Goal: Transaction & Acquisition: Purchase product/service

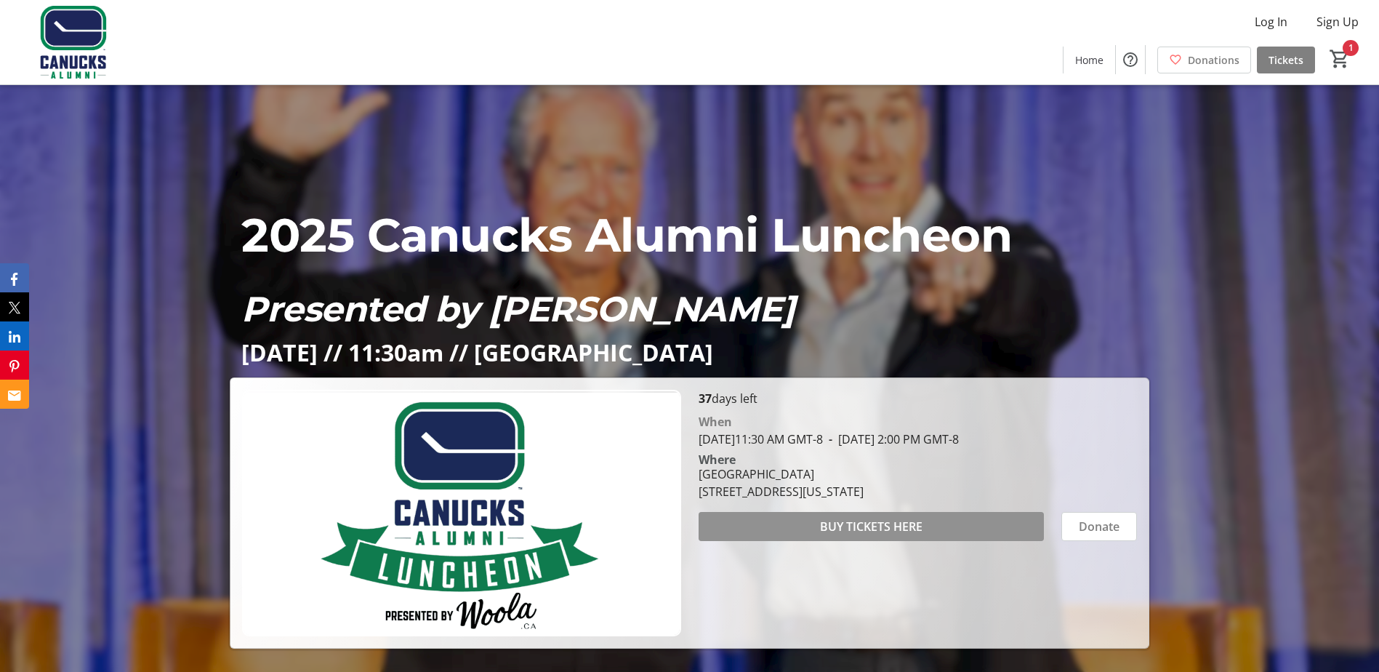
click at [929, 524] on span at bounding box center [870, 526] width 345 height 35
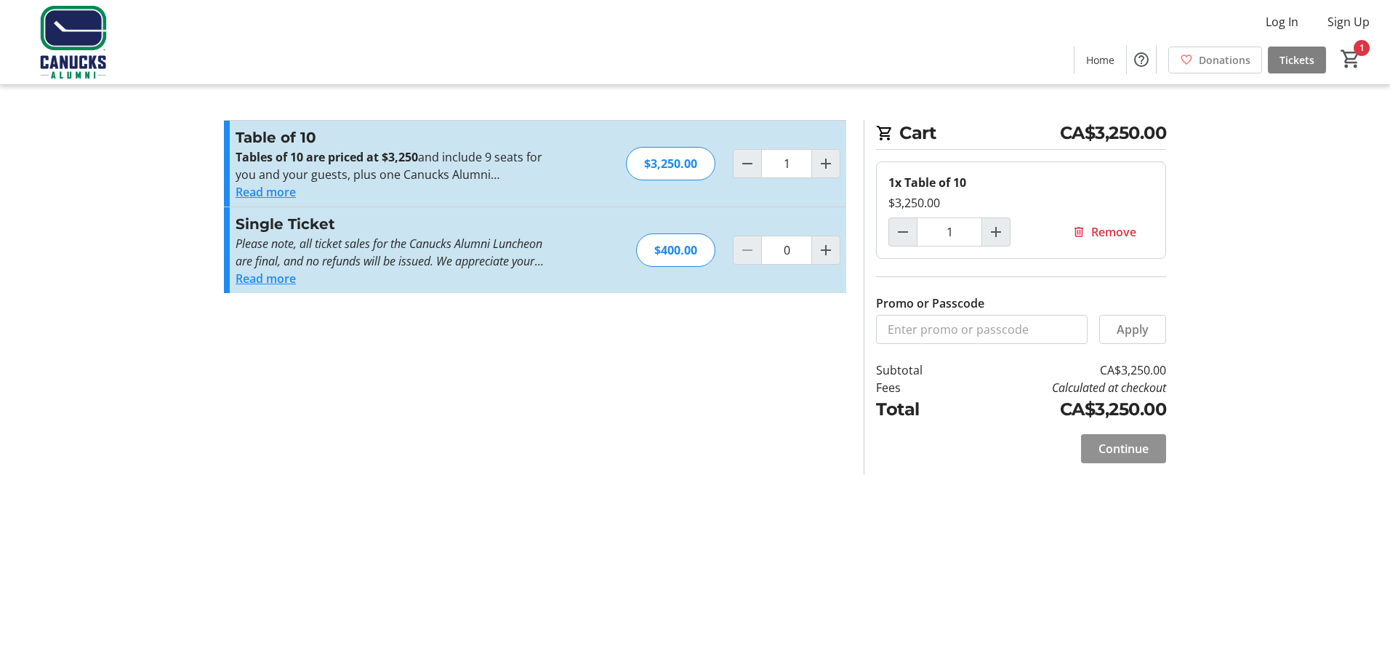
click at [1116, 450] on span "Continue" at bounding box center [1123, 448] width 50 height 17
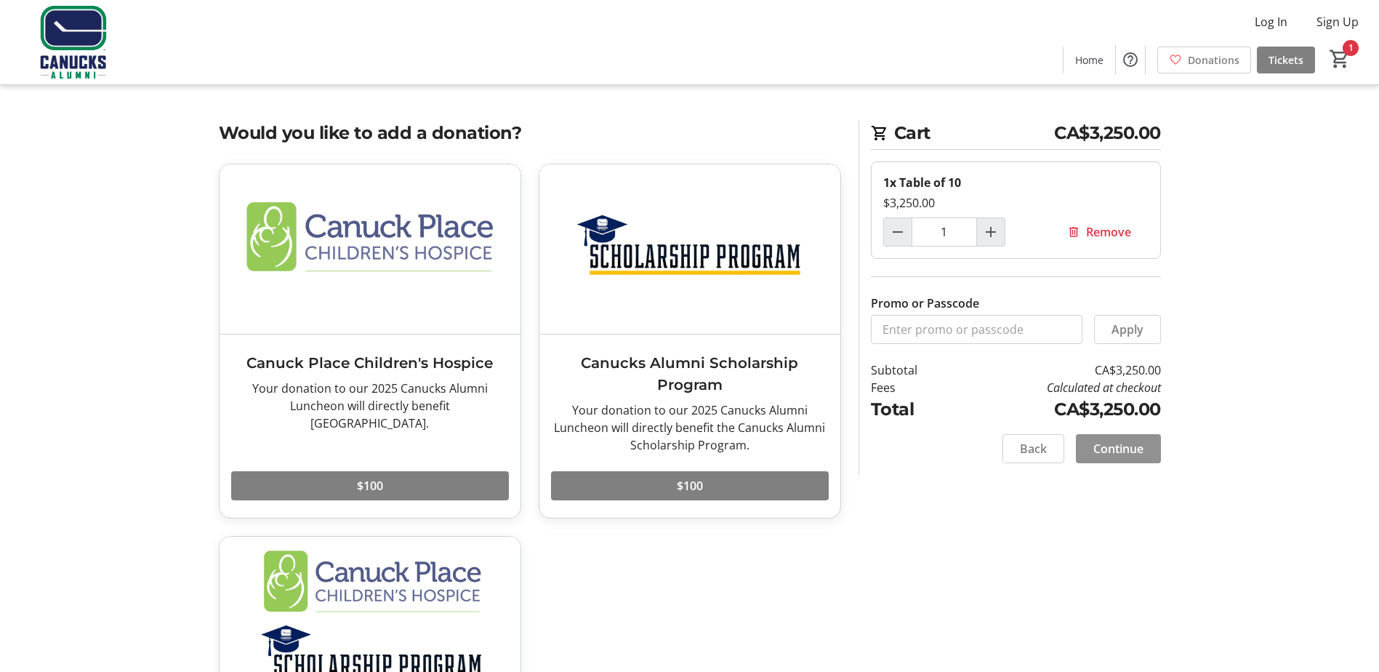
click at [1140, 451] on span "Continue" at bounding box center [1118, 448] width 50 height 17
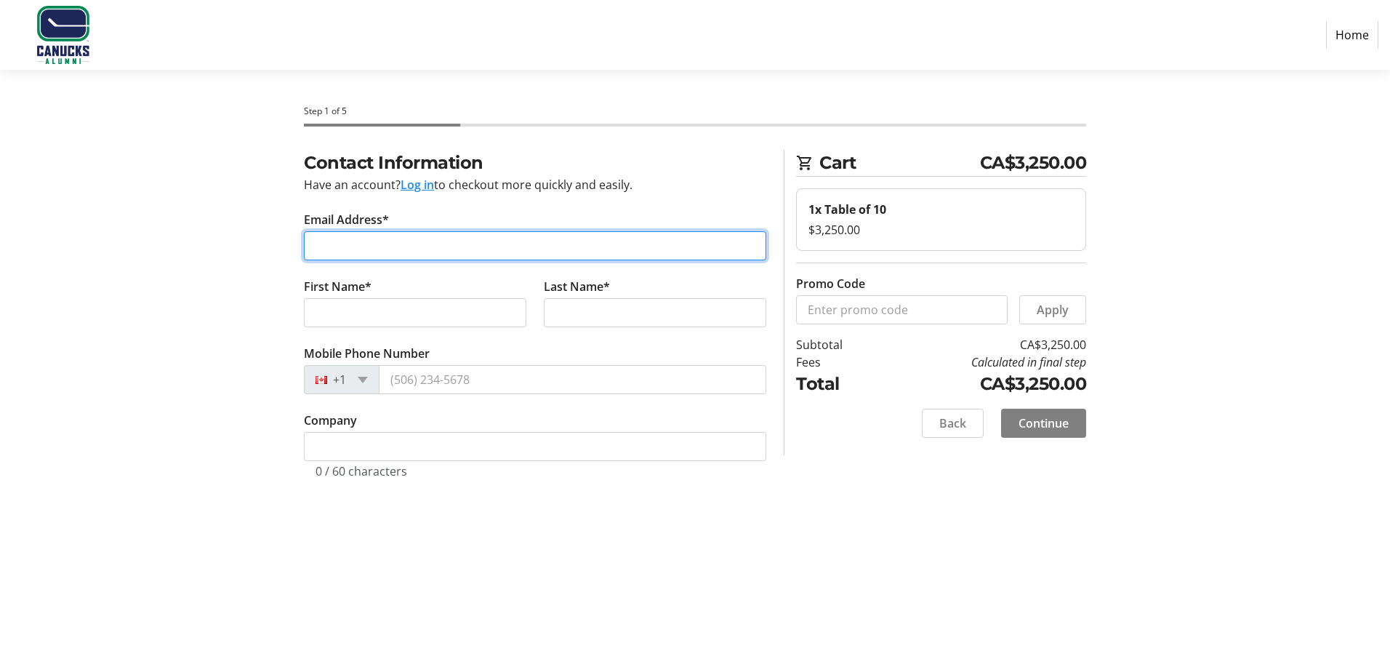
click at [498, 257] on input "Email Address*" at bounding box center [535, 245] width 462 height 29
click at [515, 241] on input "Email Address*" at bounding box center [535, 245] width 462 height 29
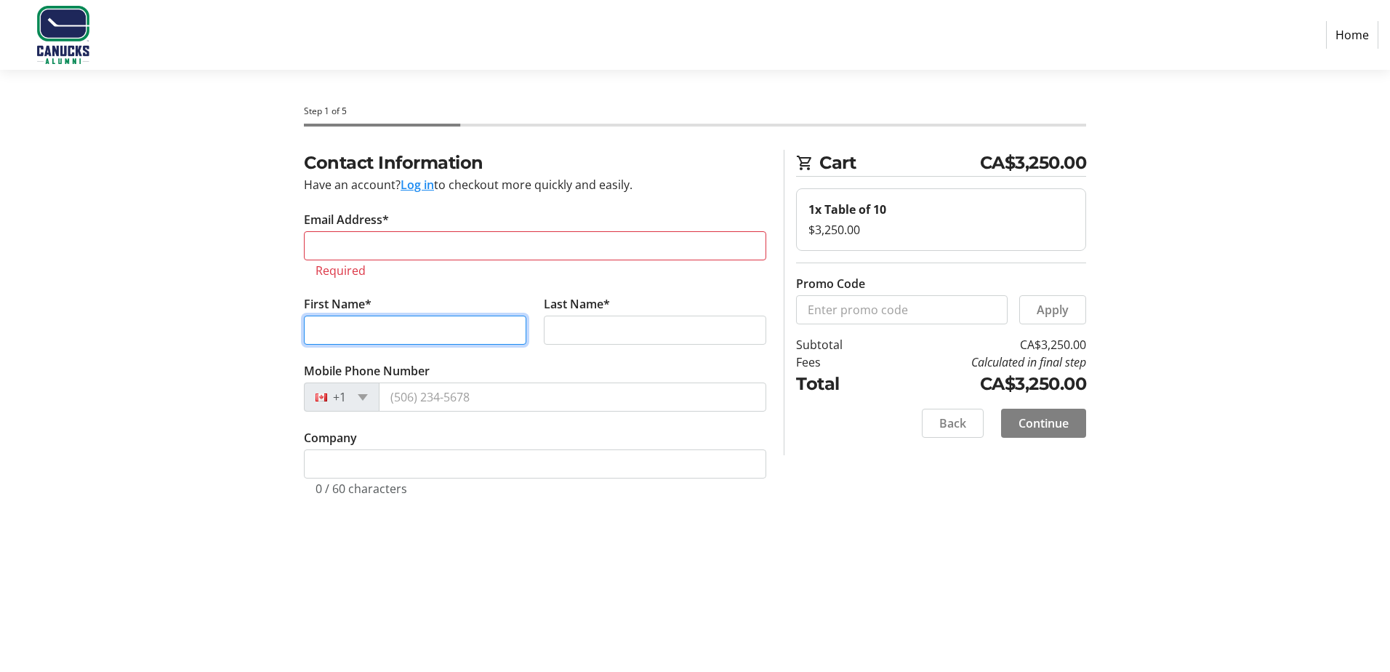
click at [408, 318] on input "First Name*" at bounding box center [415, 329] width 222 height 29
type input "[PERSON_NAME]"
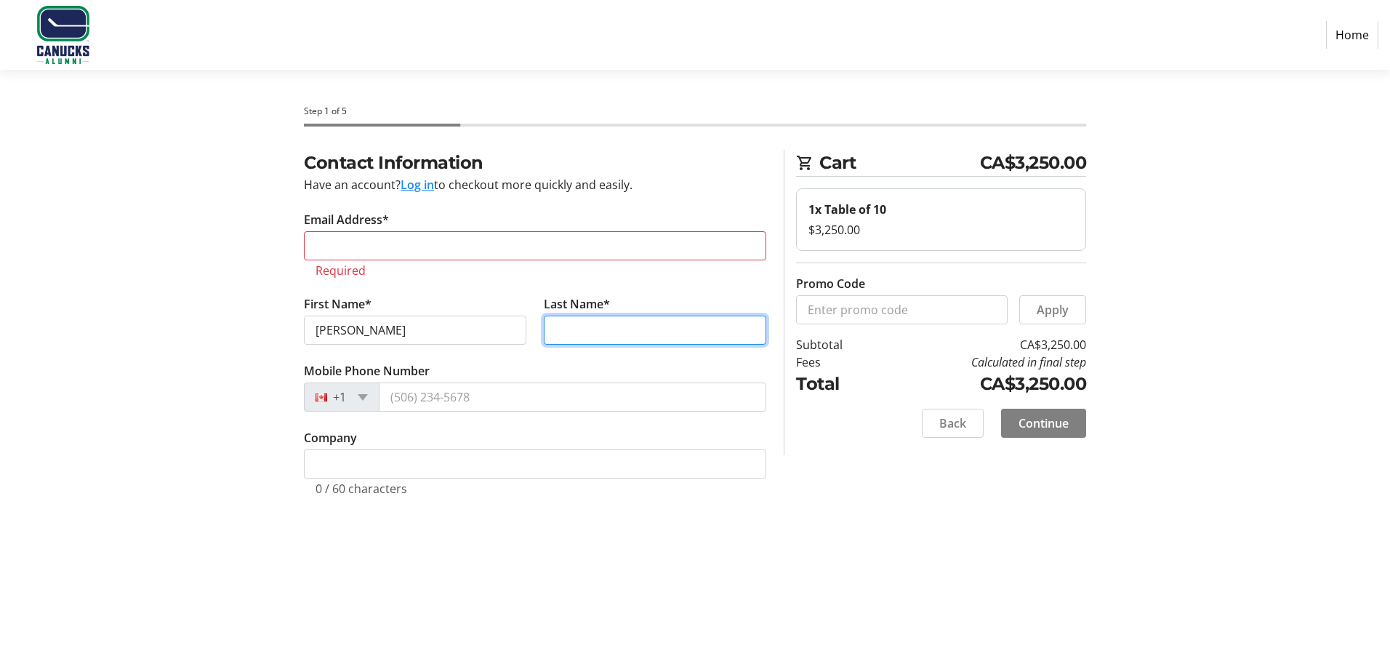
click at [671, 326] on input "Last Name*" at bounding box center [655, 329] width 222 height 29
type input "[PERSON_NAME]"
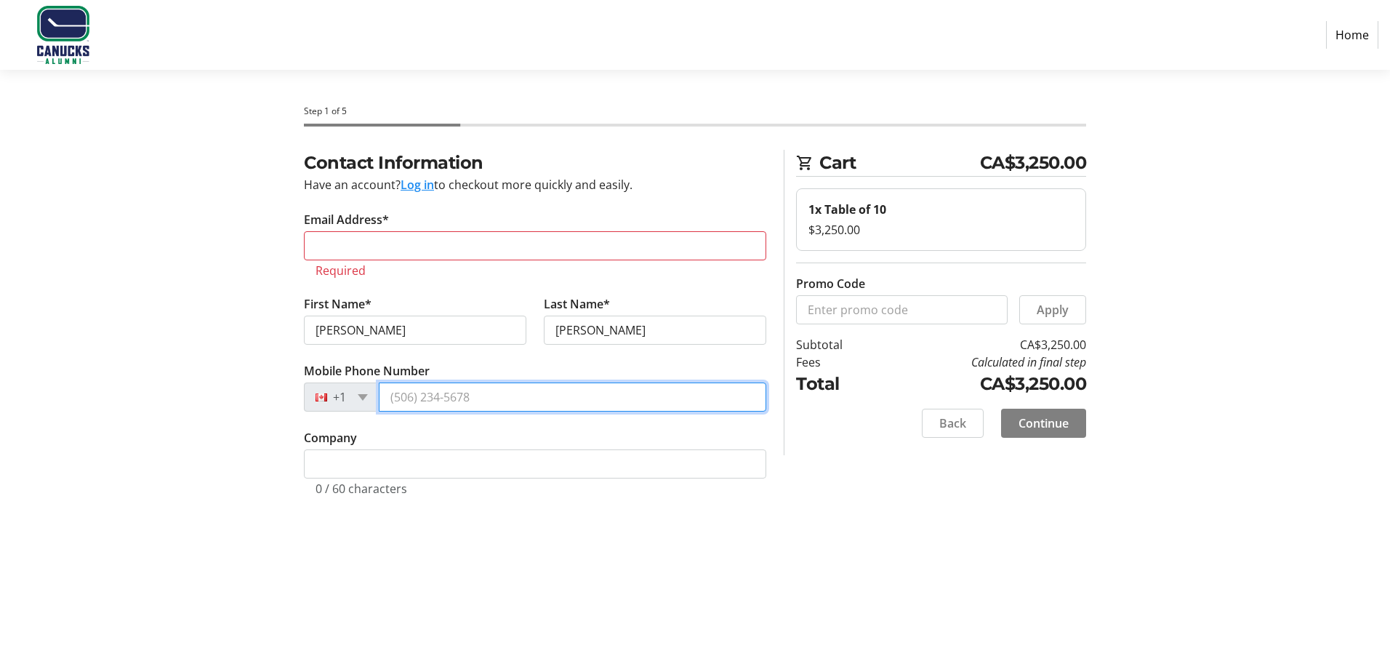
click at [430, 400] on input "Mobile Phone Number" at bounding box center [572, 396] width 387 height 29
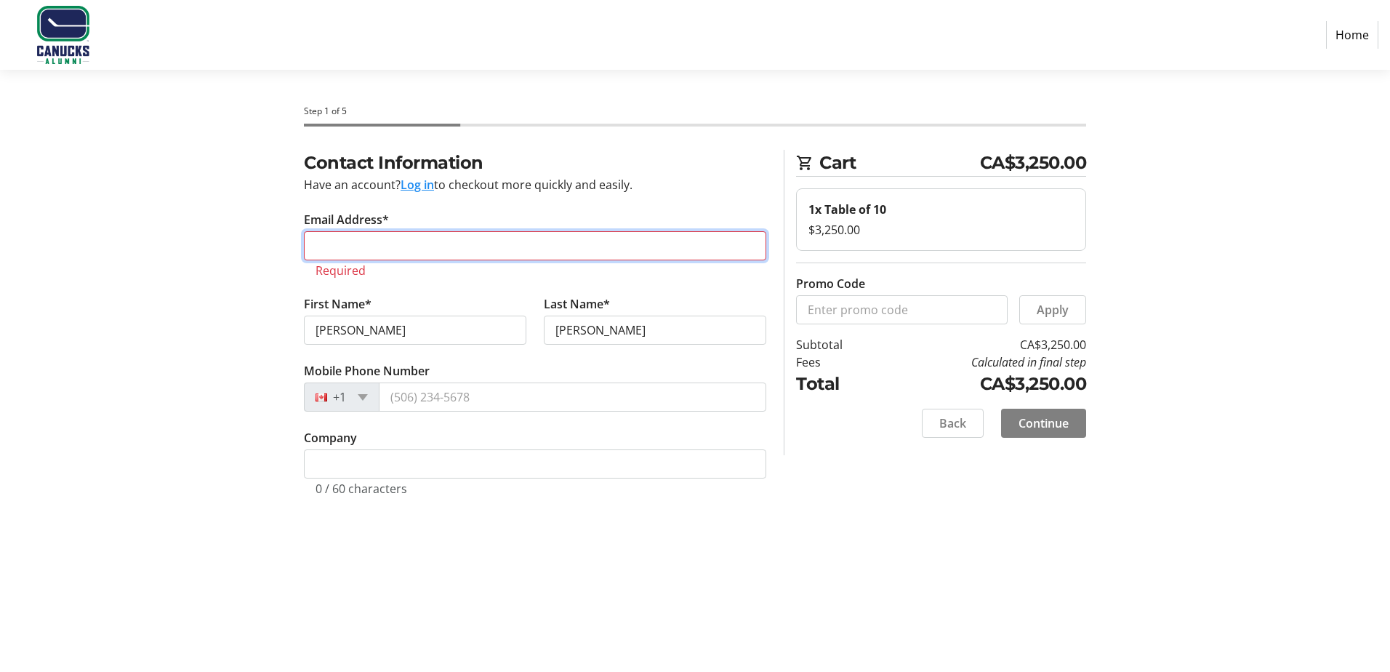
click at [436, 254] on input "Email Address*" at bounding box center [535, 245] width 462 height 29
paste input "[PERSON_NAME][EMAIL_ADDRESS][PERSON_NAME][DOMAIN_NAME]"
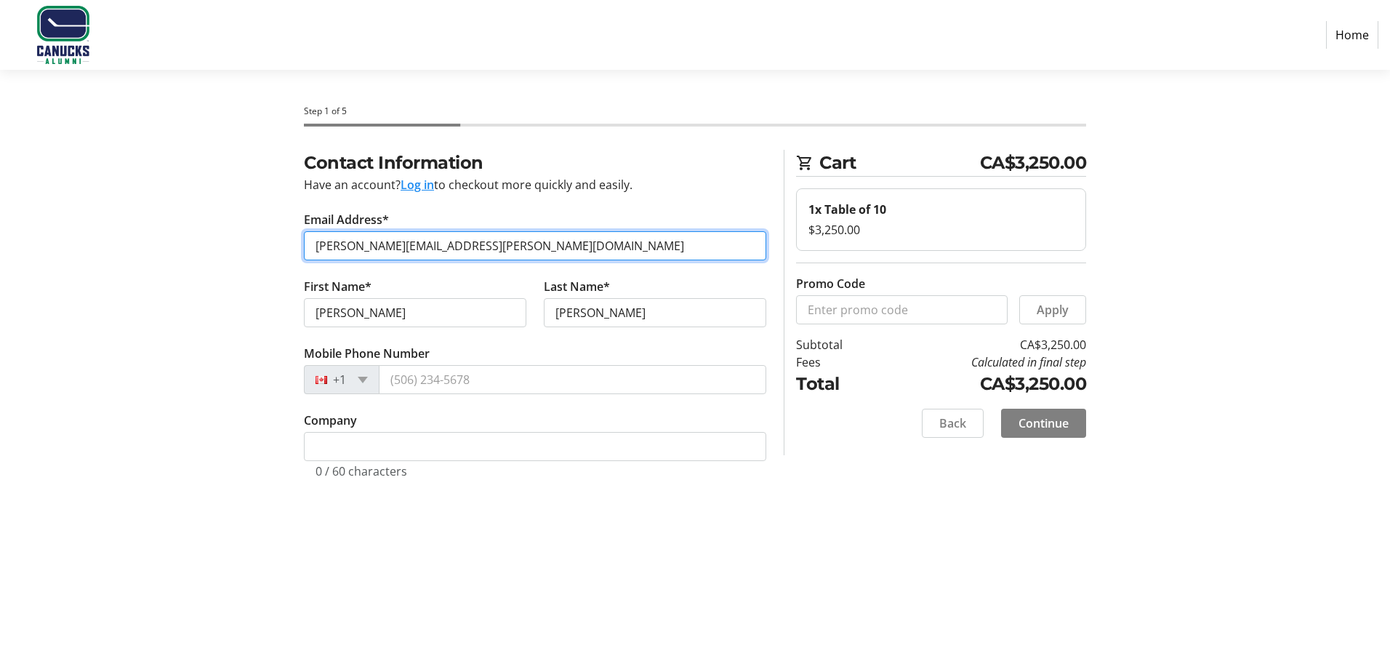
type input "[PERSON_NAME][EMAIL_ADDRESS][PERSON_NAME][DOMAIN_NAME]"
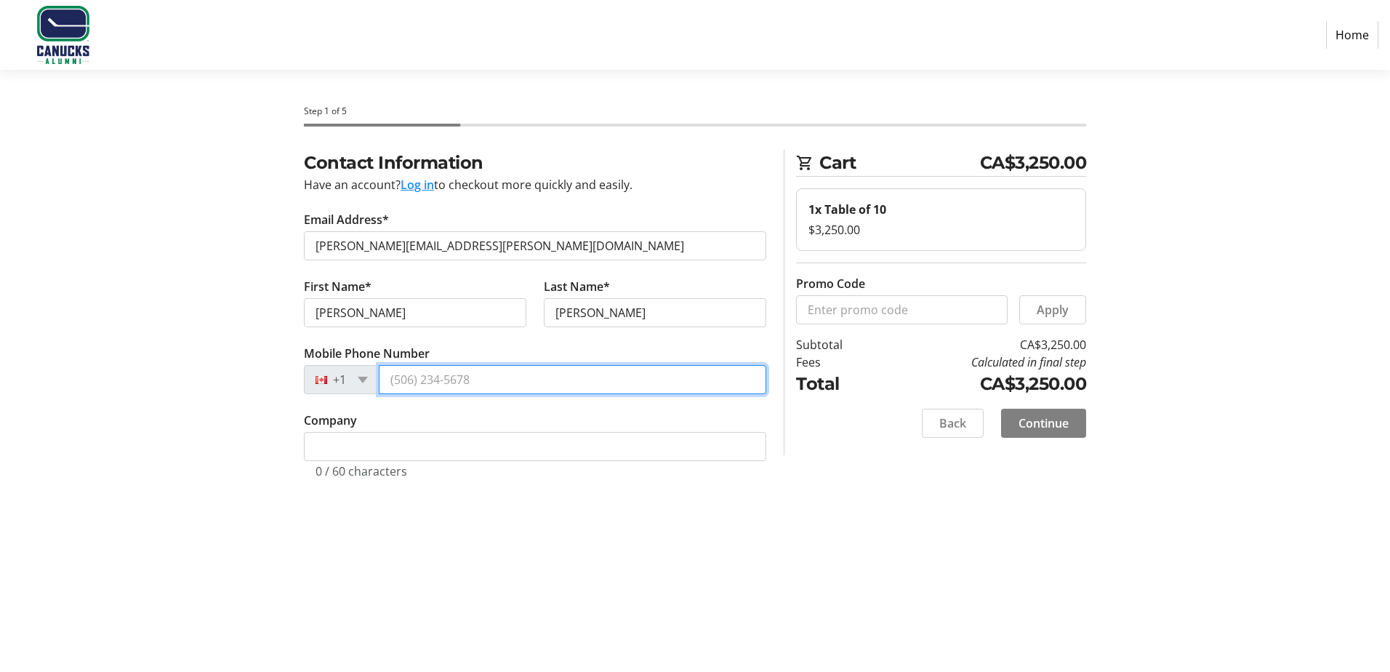
click at [503, 372] on input "Mobile Phone Number" at bounding box center [572, 379] width 387 height 29
paste input "[PHONE_NUMBER]"
type input "[PHONE_NUMBER]"
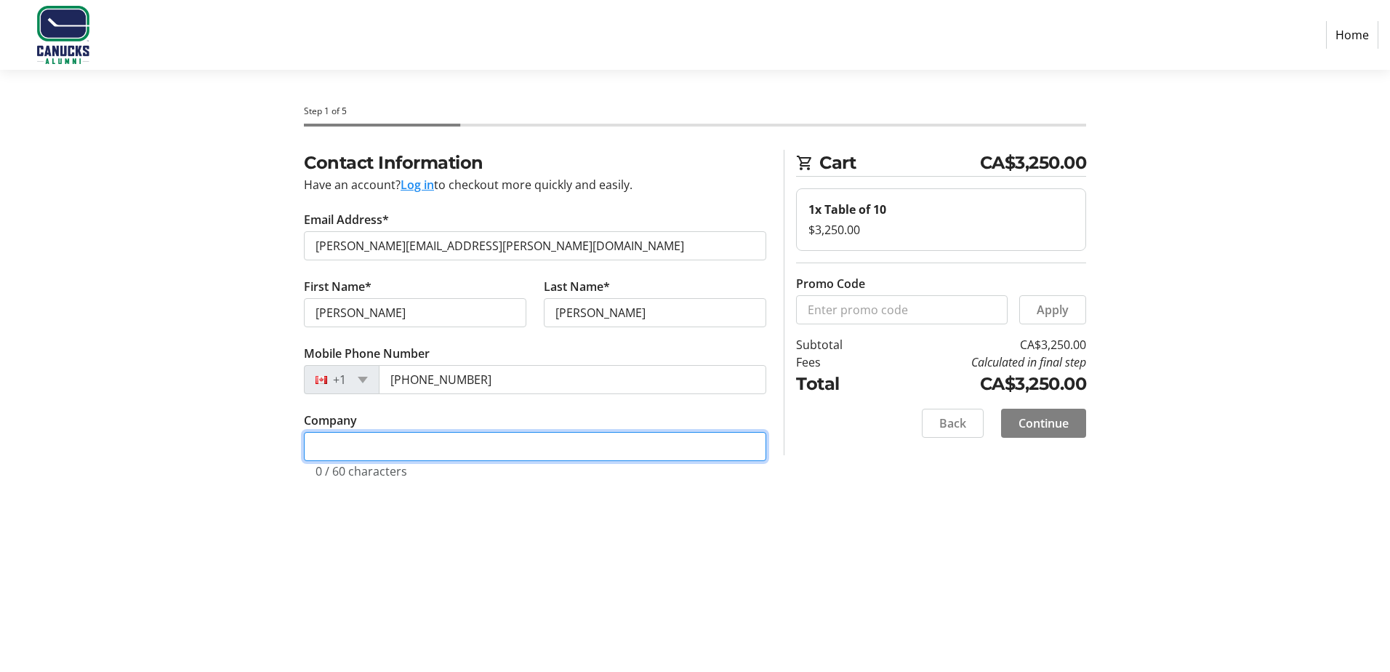
click at [475, 453] on input "Company" at bounding box center [535, 446] width 462 height 29
type input "PwC"
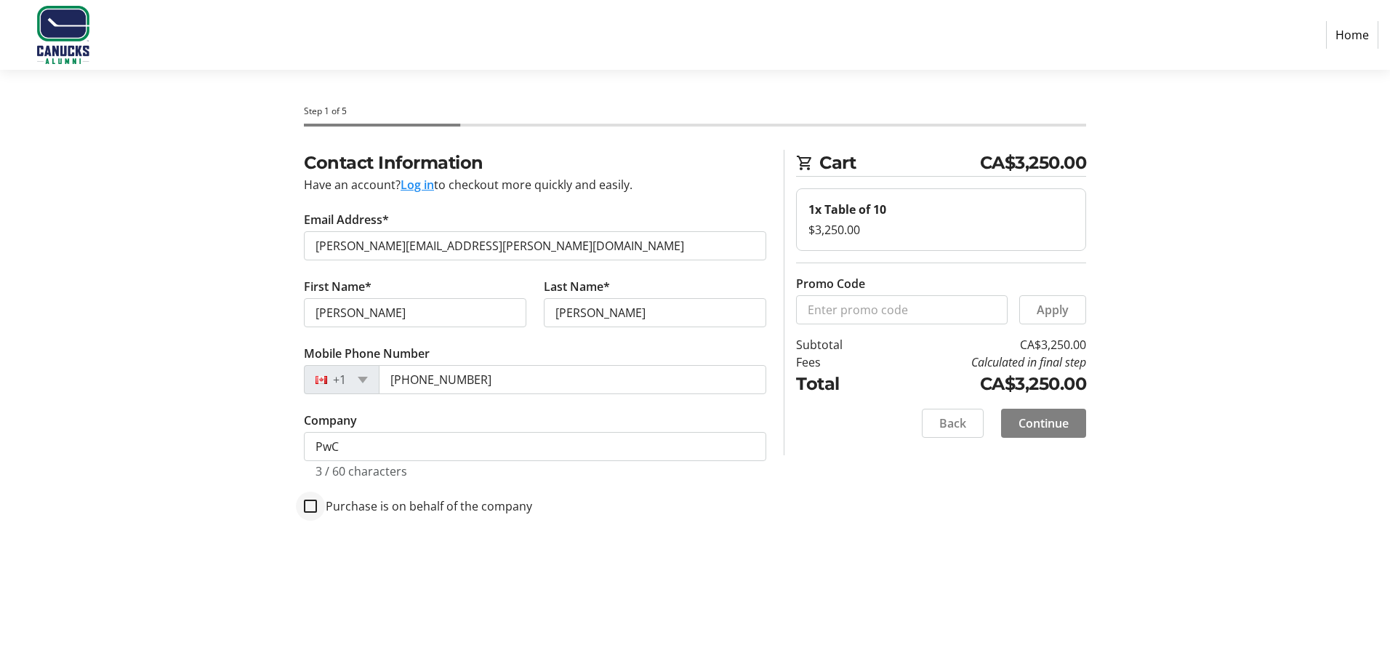
click at [319, 509] on div at bounding box center [310, 505] width 35 height 35
checkbox input "true"
click at [1055, 430] on span "Continue" at bounding box center [1043, 422] width 50 height 17
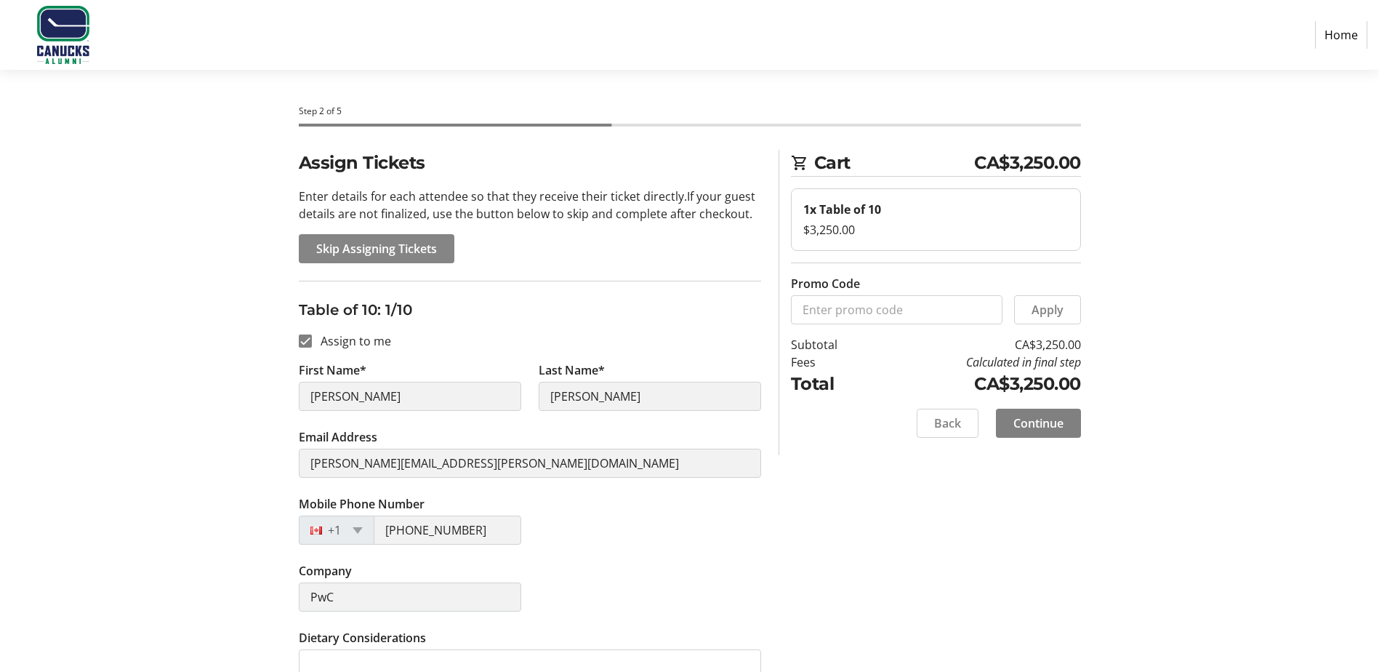
click at [360, 248] on span "Skip Assigning Tickets" at bounding box center [376, 248] width 121 height 17
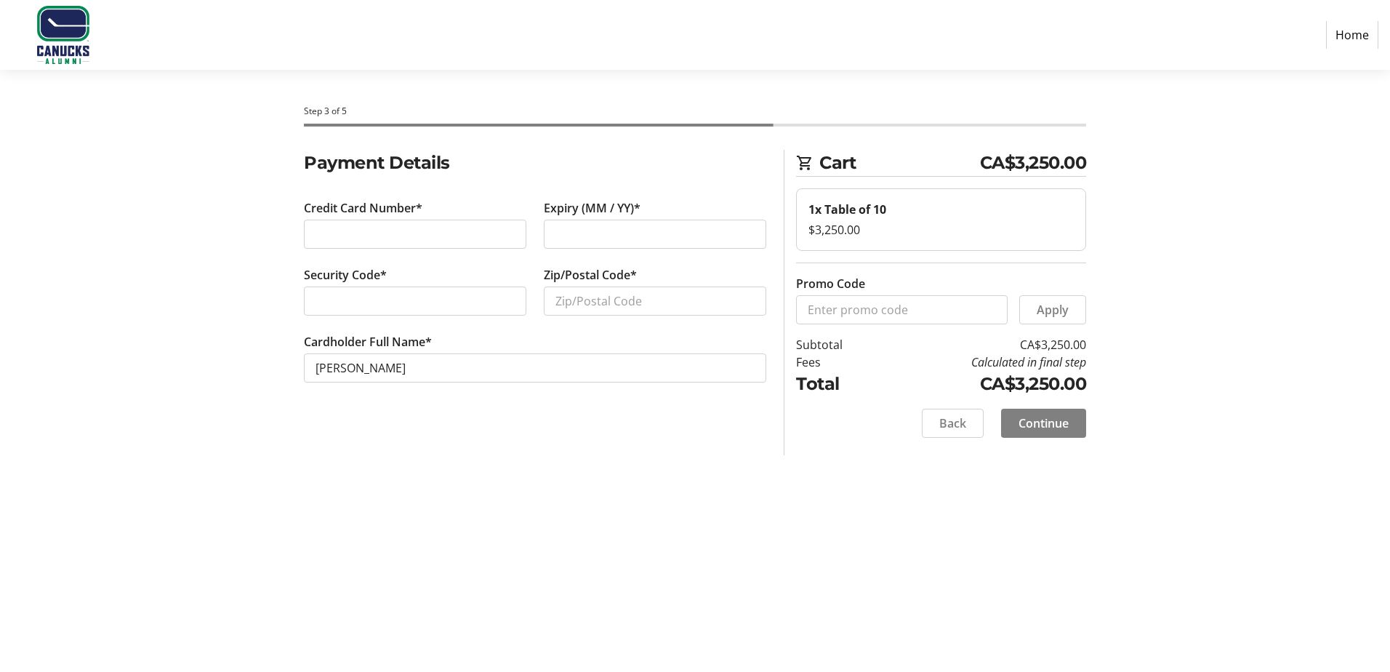
click at [611, 185] on section "Payment Details Credit Card Number* Expiry (MM / YY)* Security Code* Zip/Postal…" at bounding box center [535, 283] width 462 height 267
drag, startPoint x: 533, startPoint y: 275, endPoint x: 658, endPoint y: 291, distance: 126.7
click at [658, 291] on div "Credit Card Number* Expiry (MM / YY)* Security Code* Zip/Postal Code* Cardholde…" at bounding box center [535, 299] width 480 height 201
copy div "Zip/Postal Code*"
click at [682, 307] on input "Zip/Postal Code*" at bounding box center [655, 300] width 222 height 29
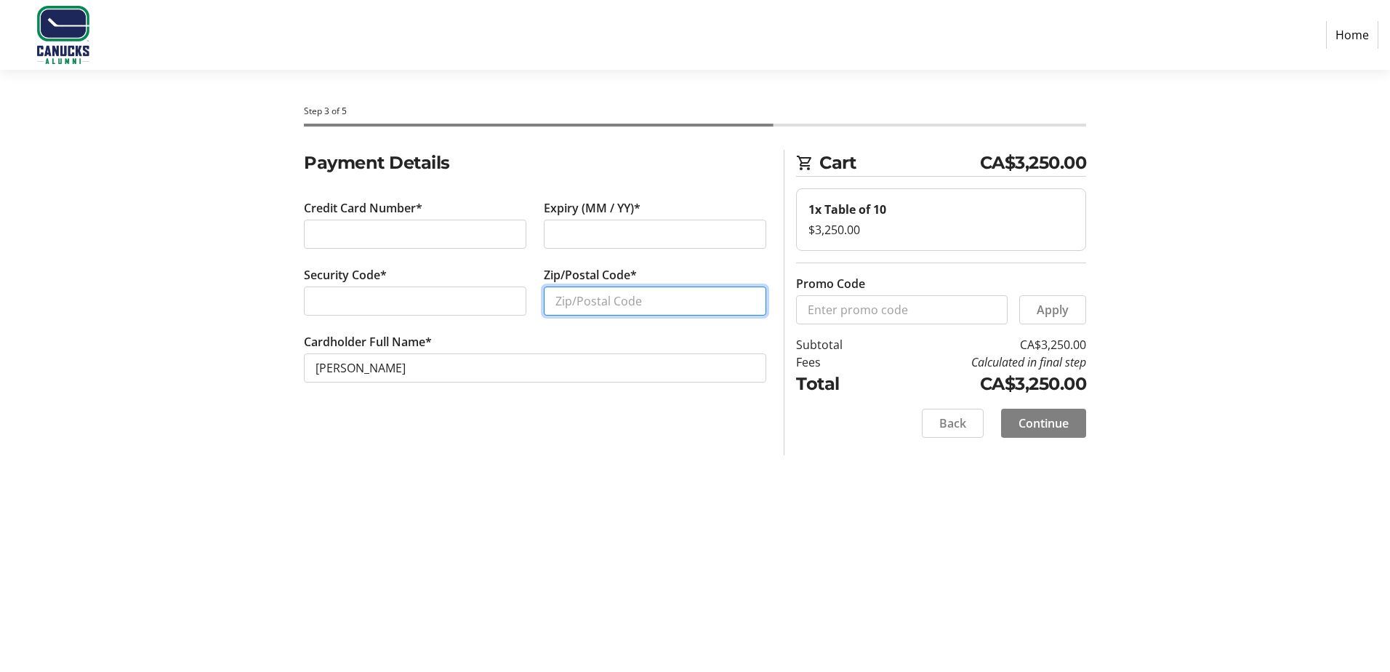
paste input "M5J 0B2"
type input "M5J 0B2"
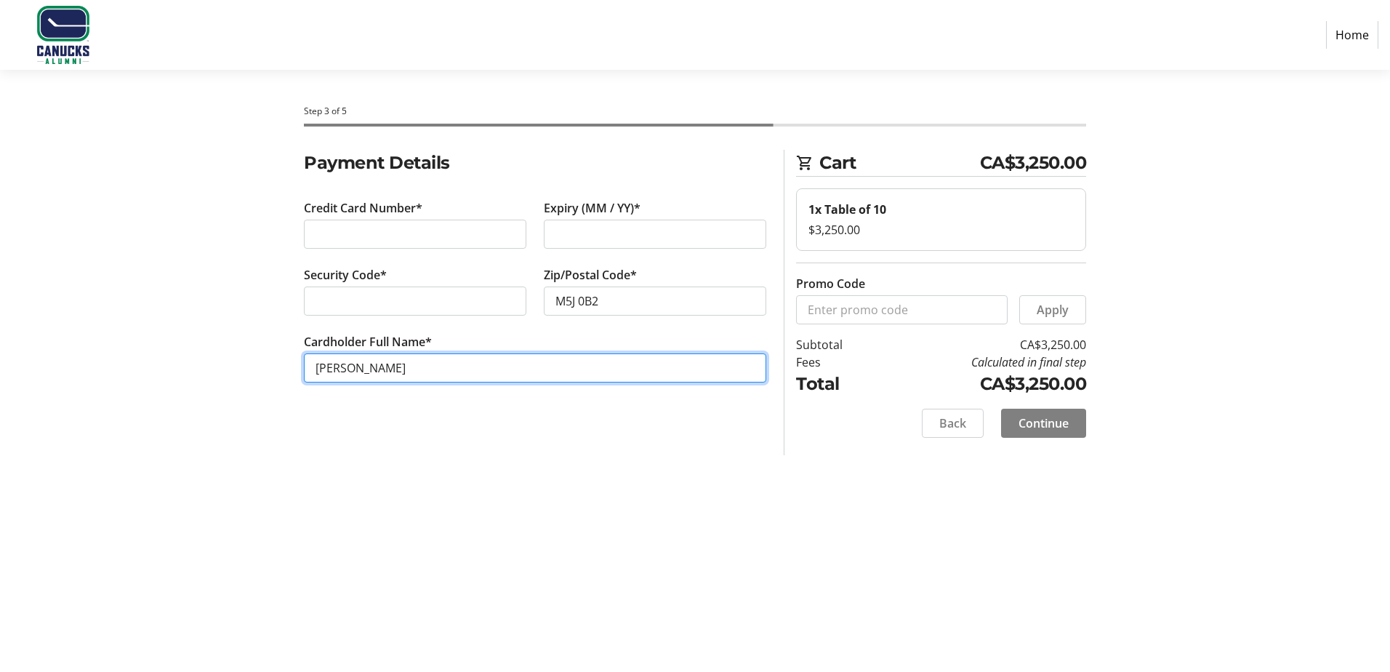
click at [409, 360] on input "[PERSON_NAME]" at bounding box center [535, 367] width 462 height 29
click at [391, 357] on input "[PERSON_NAME]" at bounding box center [535, 367] width 462 height 29
click at [448, 373] on input "[PERSON_NAME]" at bounding box center [535, 367] width 462 height 29
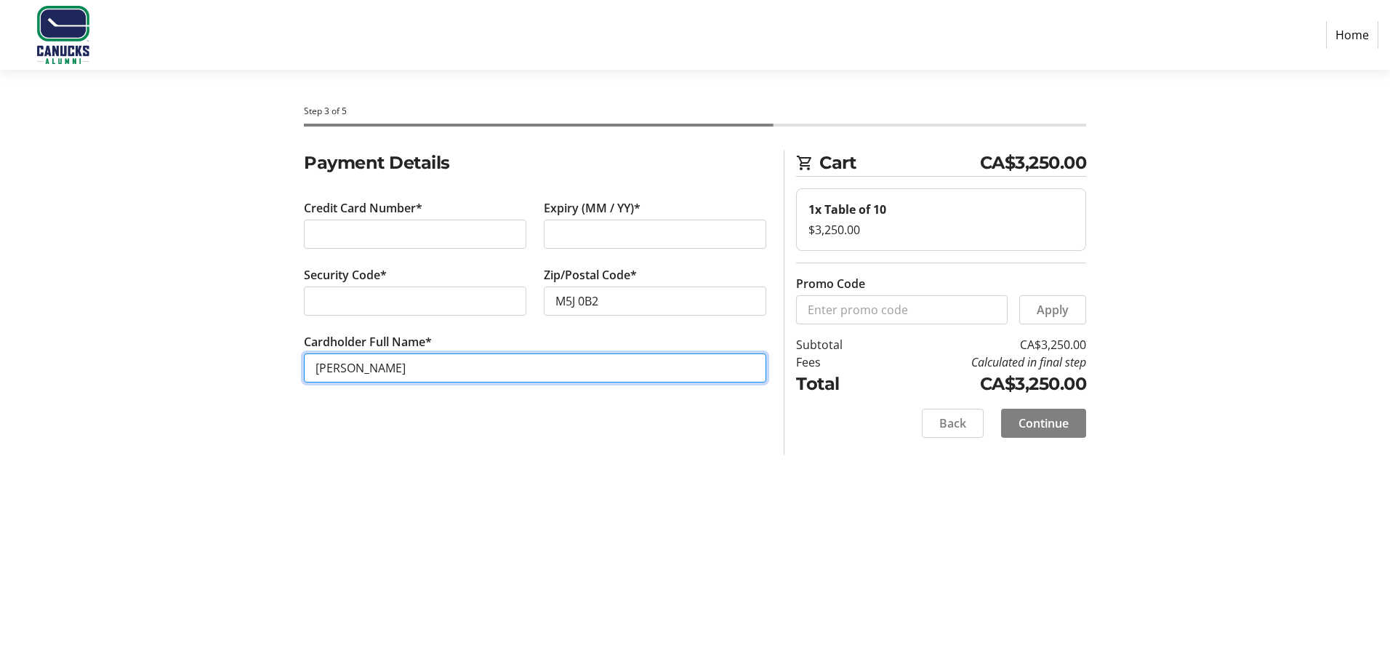
click at [448, 373] on input "[PERSON_NAME]" at bounding box center [535, 367] width 462 height 29
type input "[PERSON_NAME]"
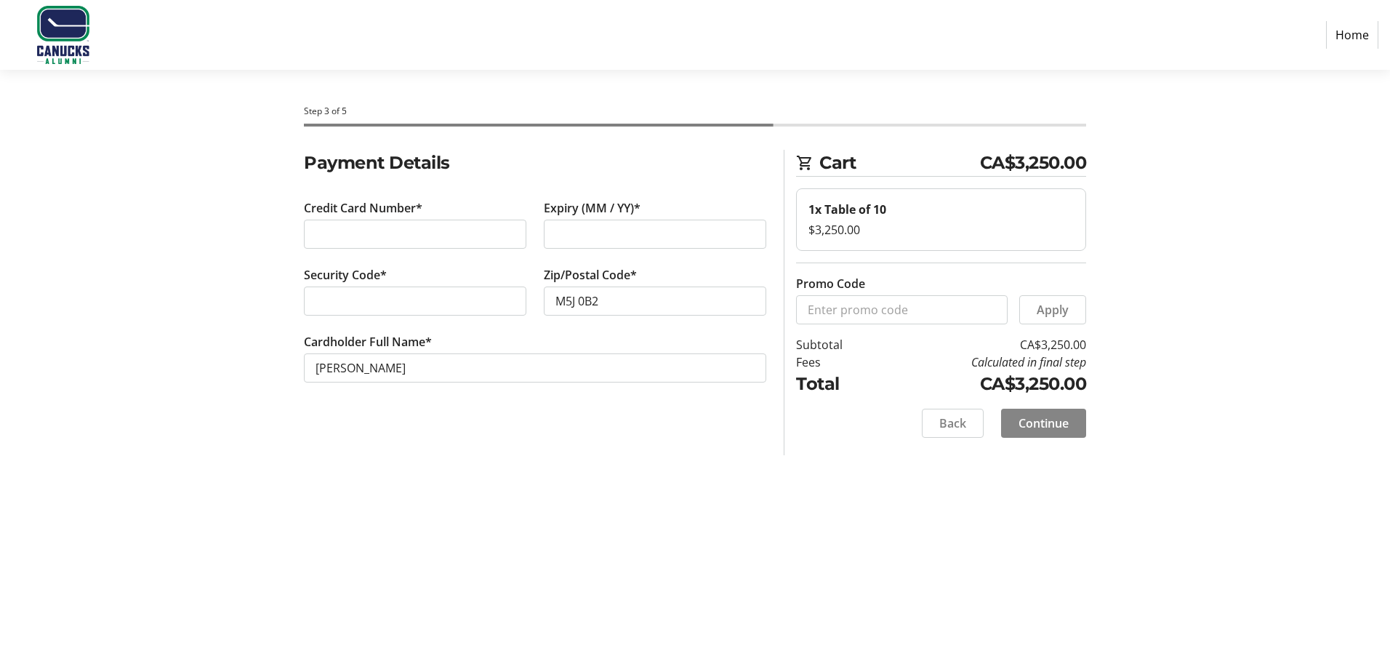
click at [1052, 429] on span "Continue" at bounding box center [1043, 422] width 50 height 17
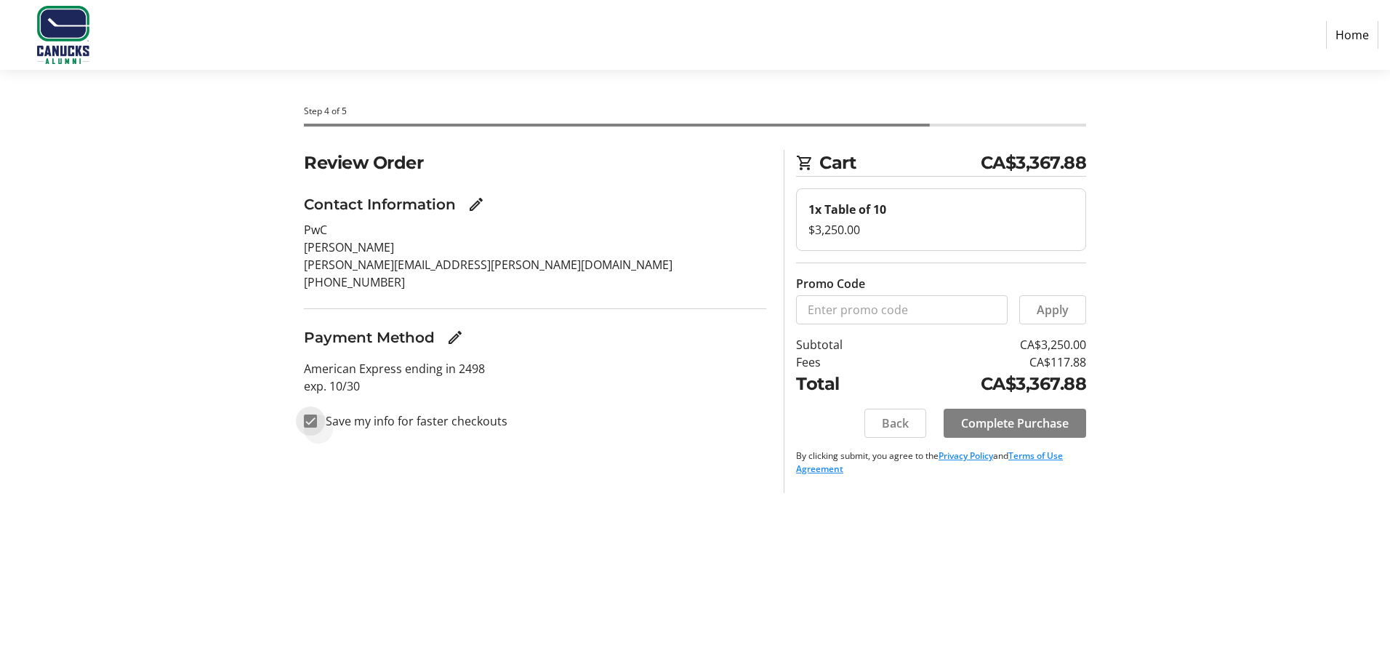
click at [308, 418] on input "Save my info for faster checkouts" at bounding box center [310, 420] width 13 height 13
checkbox input "false"
click at [1022, 427] on span "Complete Purchase" at bounding box center [1015, 422] width 108 height 17
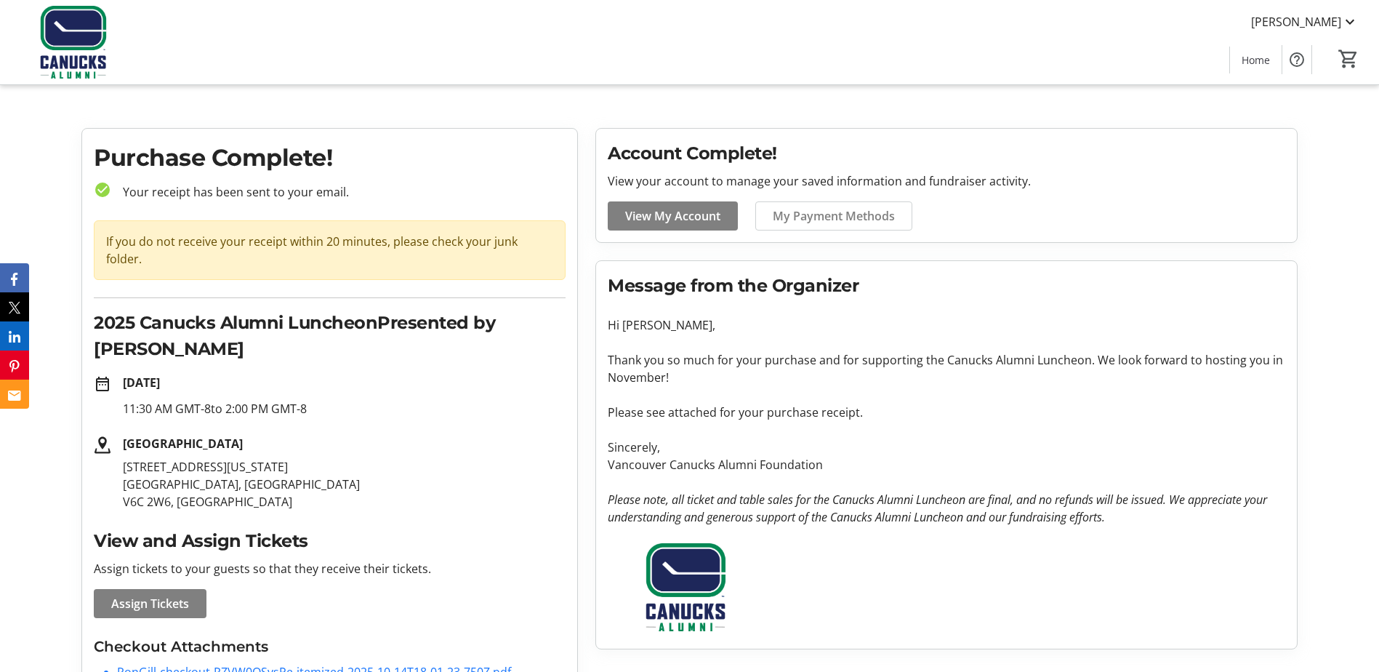
scroll to position [5, 0]
click at [305, 663] on link "RonGill-checkout-RZVW0OSvsPe-itemized-2025-10-14T18-01-23-750Z.pdf" at bounding box center [314, 671] width 394 height 16
drag, startPoint x: 106, startPoint y: 241, endPoint x: 552, endPoint y: 239, distance: 445.5
click at [552, 239] on div "If you do not receive your receipt within 20 minutes, please check your junk fo…" at bounding box center [330, 249] width 472 height 60
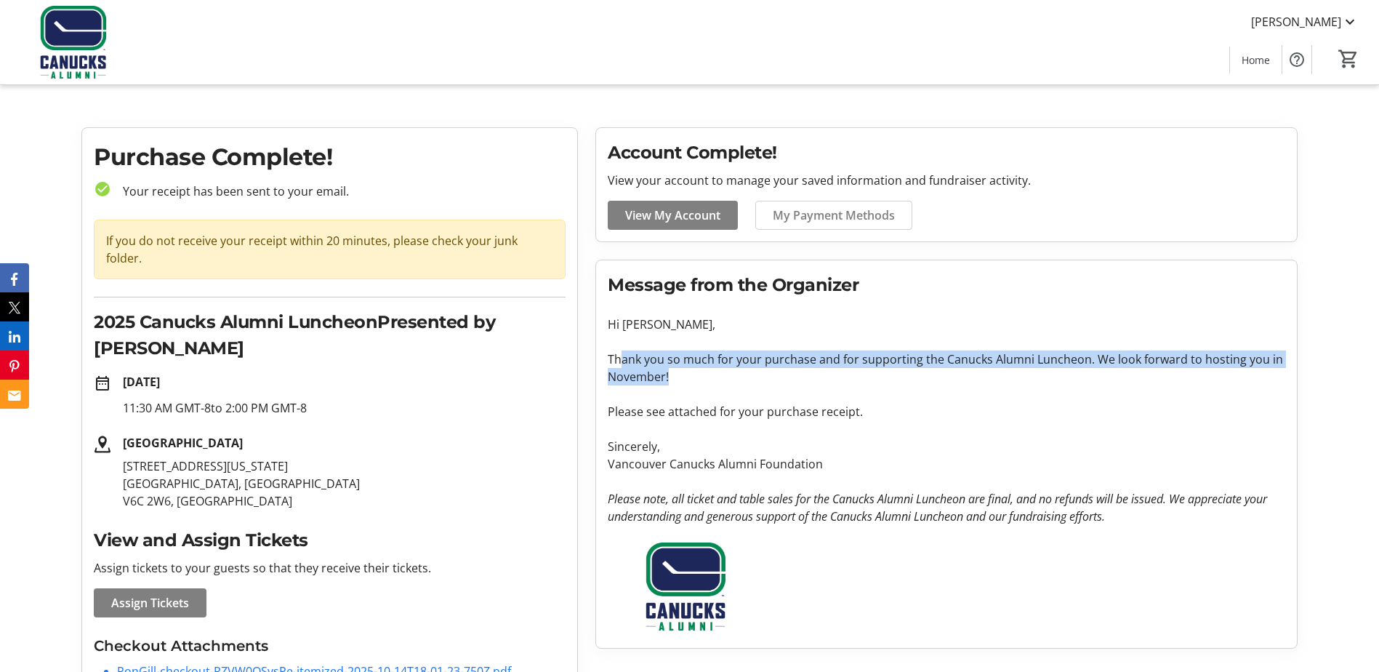
drag, startPoint x: 621, startPoint y: 360, endPoint x: 975, endPoint y: 371, distance: 354.1
click at [975, 371] on p "Thank you so much for your purchase and for supporting the Canucks Alumni Lunch…" at bounding box center [946, 367] width 677 height 35
drag, startPoint x: 975, startPoint y: 371, endPoint x: 821, endPoint y: 382, distance: 154.5
click at [821, 382] on p "Thank you so much for your purchase and for supporting the Canucks Alumni Lunch…" at bounding box center [946, 367] width 677 height 35
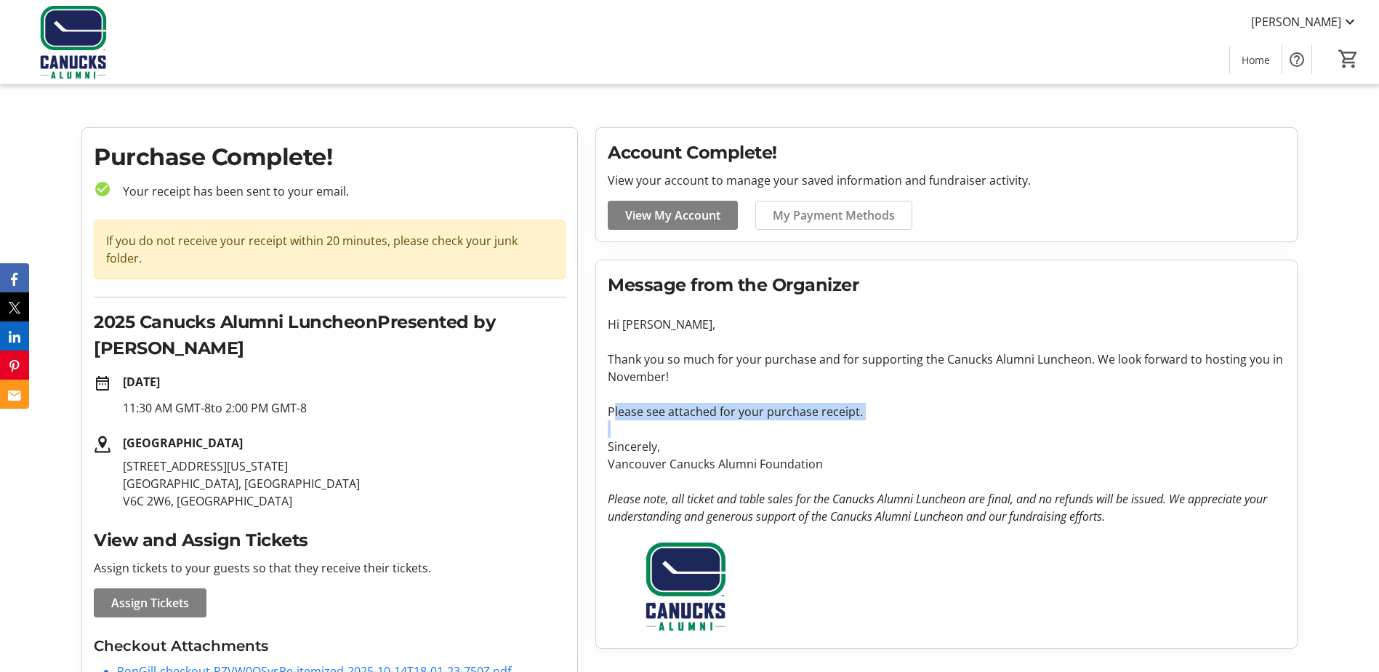
drag, startPoint x: 616, startPoint y: 414, endPoint x: 783, endPoint y: 422, distance: 168.1
click at [783, 422] on p "Thank you so much for your purchase and for supporting the Canucks Alumni Lunch…" at bounding box center [946, 437] width 677 height 174
click at [783, 422] on p at bounding box center [946, 428] width 677 height 17
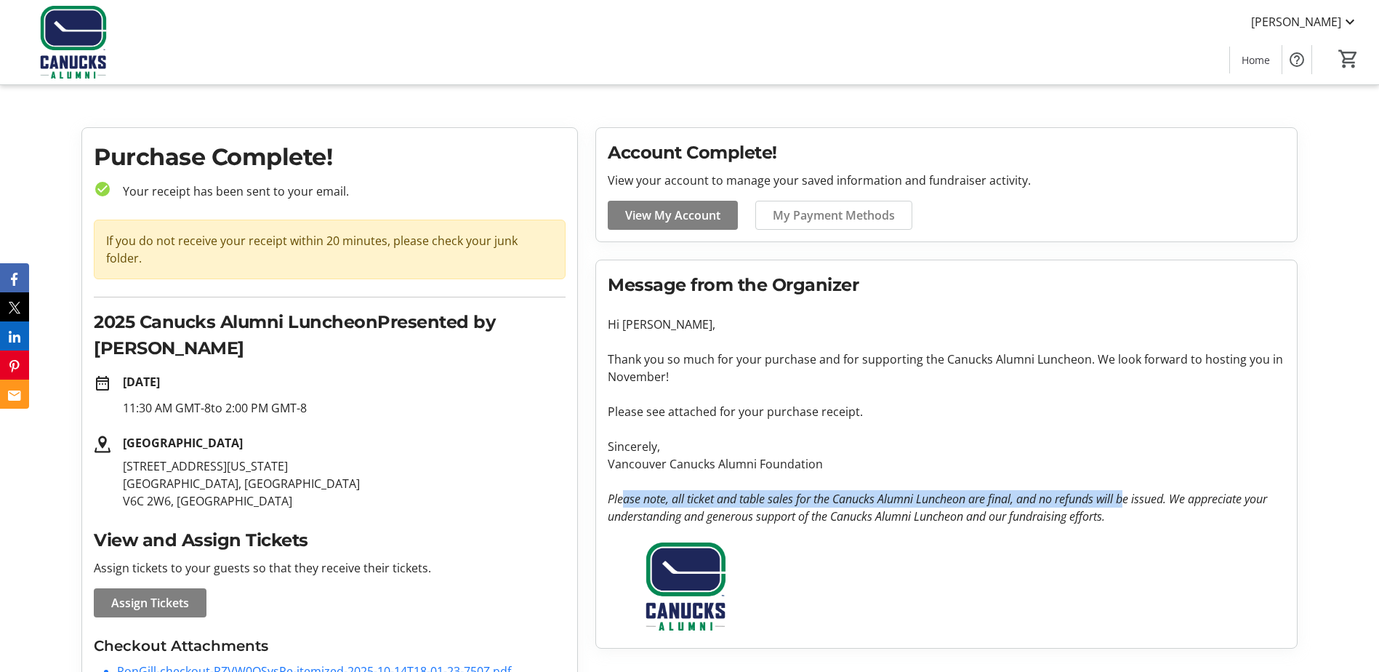
drag, startPoint x: 624, startPoint y: 503, endPoint x: 1127, endPoint y: 500, distance: 503.7
click at [1127, 500] on em "Please note, all ticket and table sales for the Canucks Alumni Luncheon are fin…" at bounding box center [937, 507] width 659 height 33
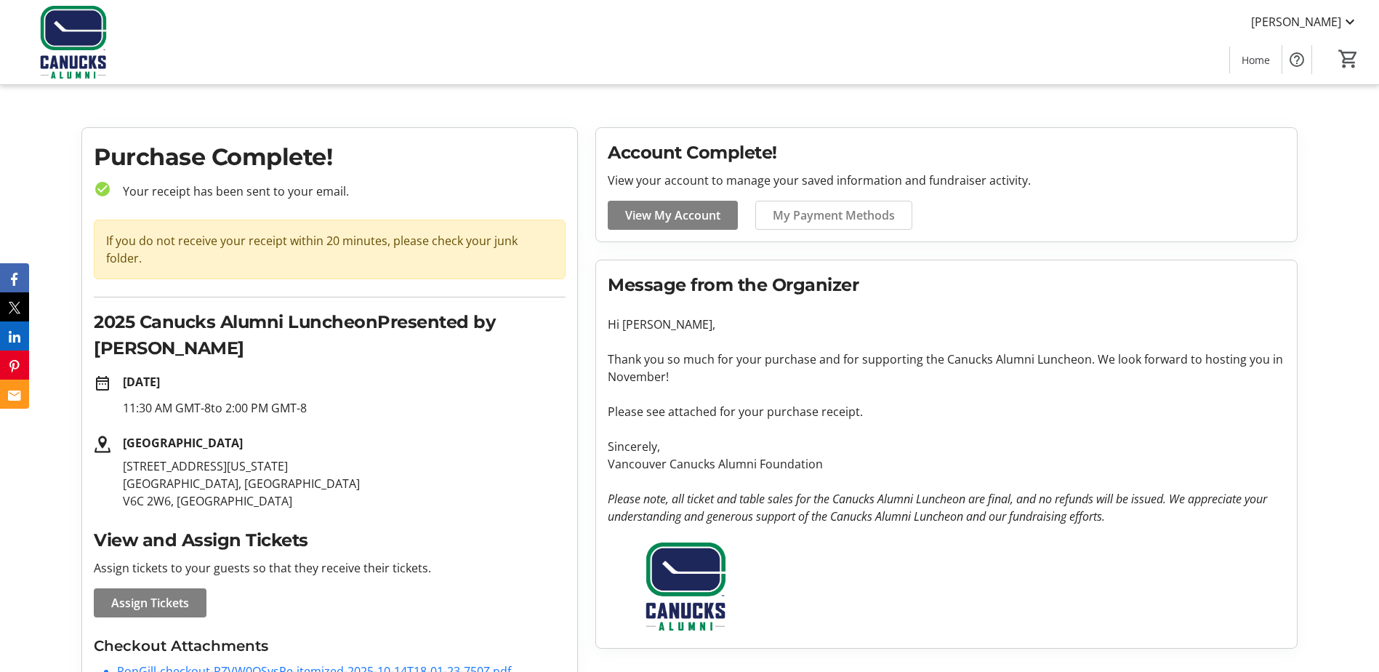
drag, startPoint x: 1127, startPoint y: 500, endPoint x: 907, endPoint y: 485, distance: 220.7
click at [907, 485] on p at bounding box center [946, 480] width 677 height 17
